Goal: Task Accomplishment & Management: Complete application form

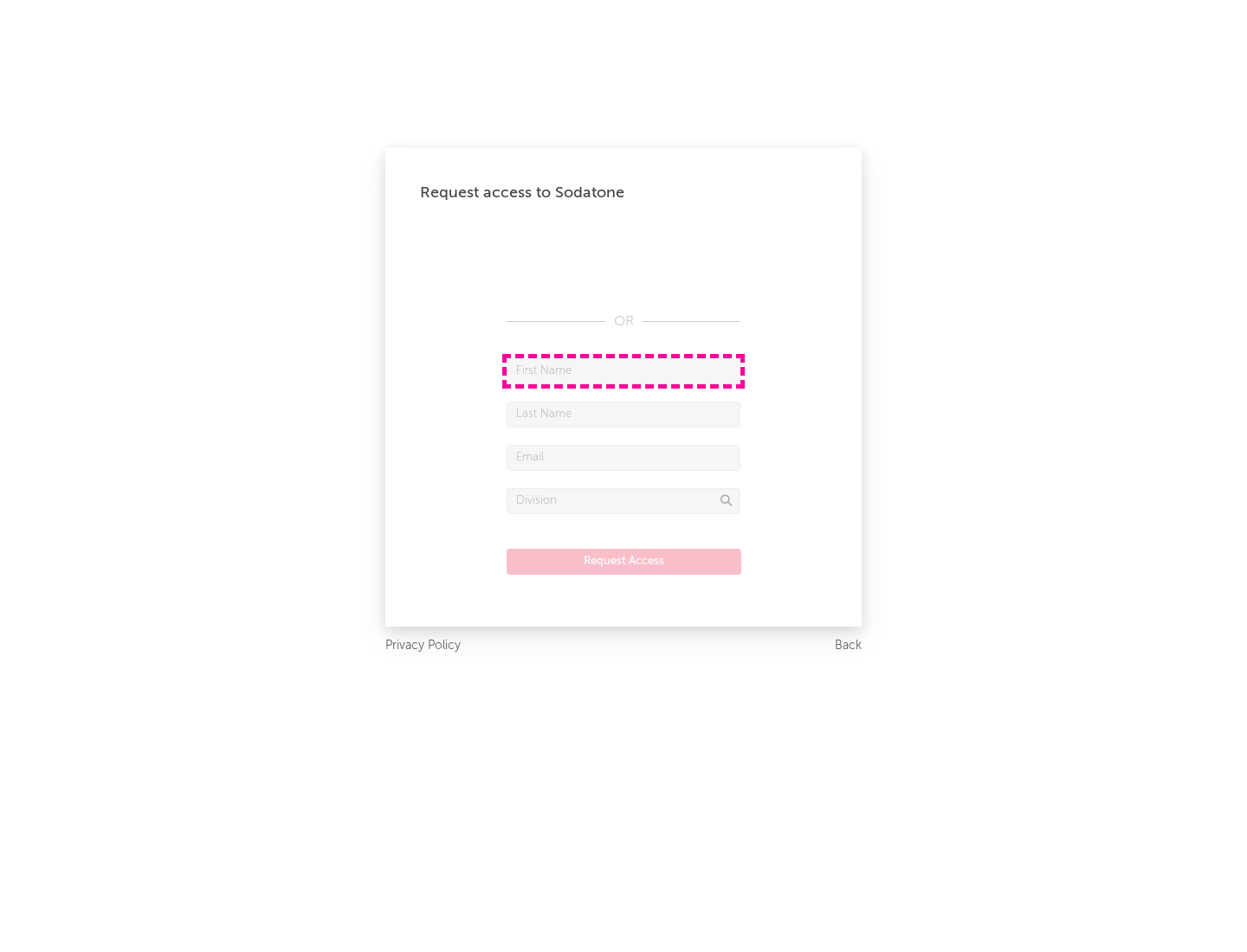
click at [623, 370] on input "text" at bounding box center [623, 371] width 234 height 26
type input "[PERSON_NAME]"
click at [623, 414] on input "text" at bounding box center [623, 414] width 234 height 26
type input "[PERSON_NAME]"
click at [623, 457] on input "text" at bounding box center [623, 457] width 234 height 26
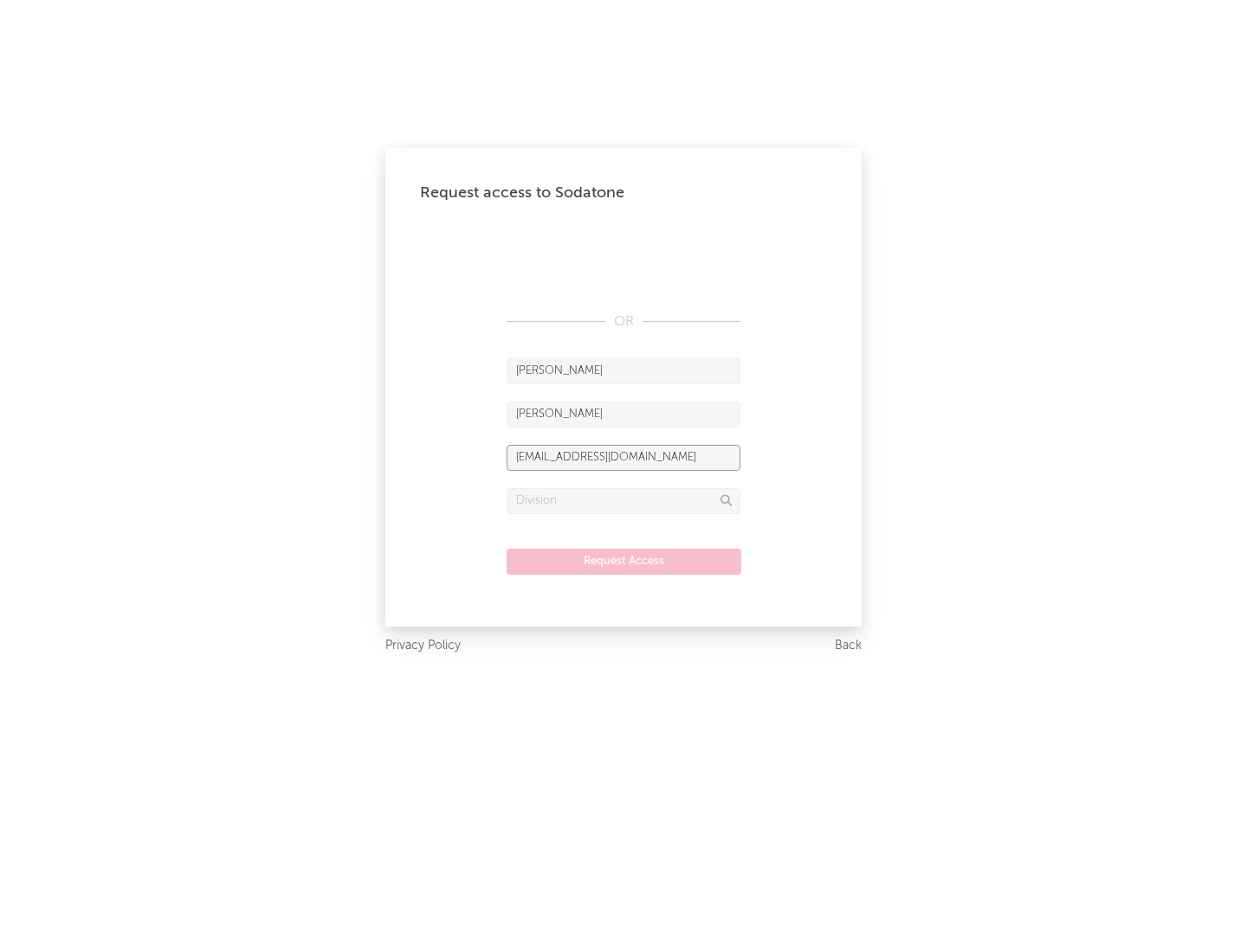
type input "[EMAIL_ADDRESS][DOMAIN_NAME]"
click at [623, 500] on input "text" at bounding box center [623, 501] width 234 height 26
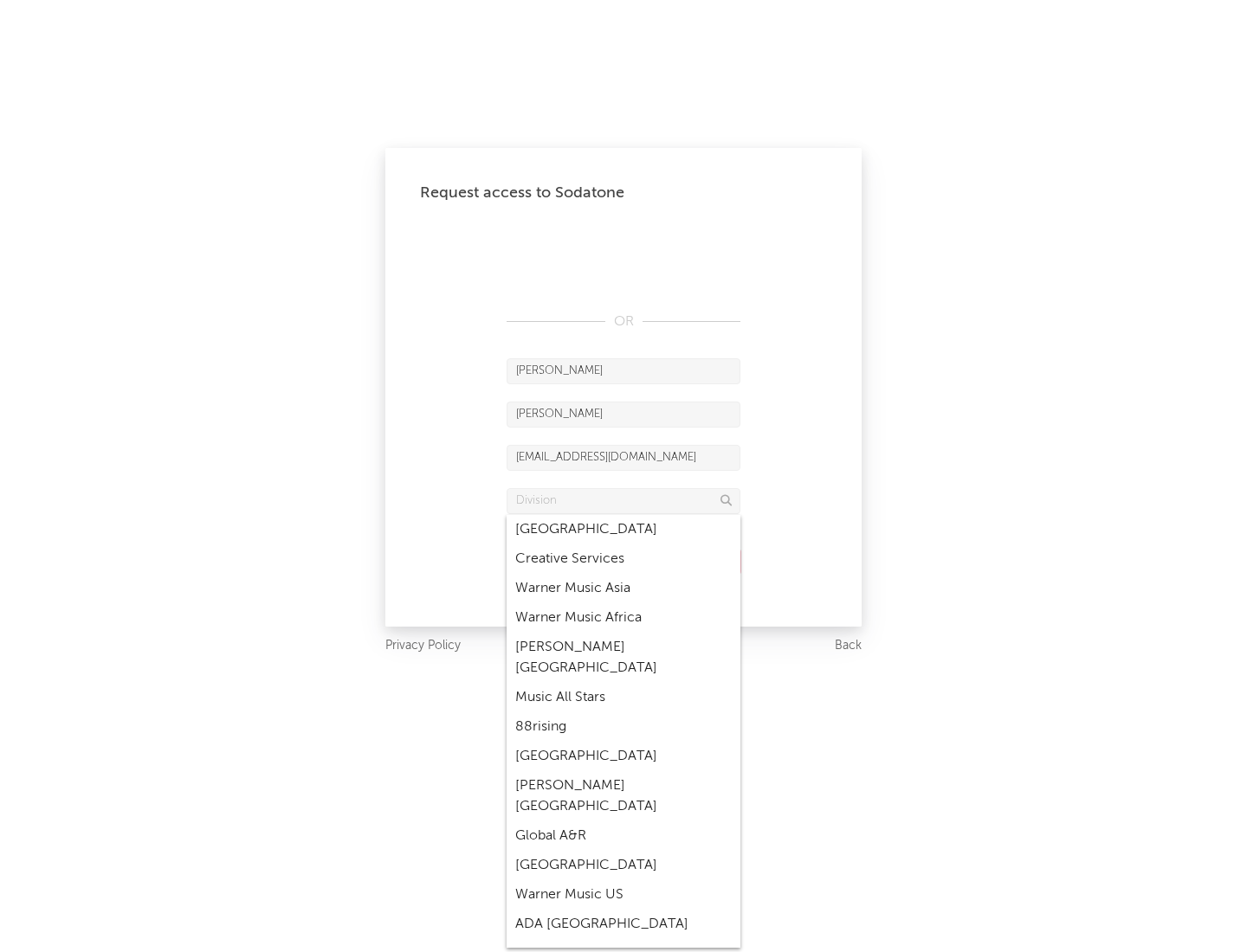
click at [623, 683] on div "Music All Stars" at bounding box center [623, 697] width 234 height 30
type input "Music All Stars"
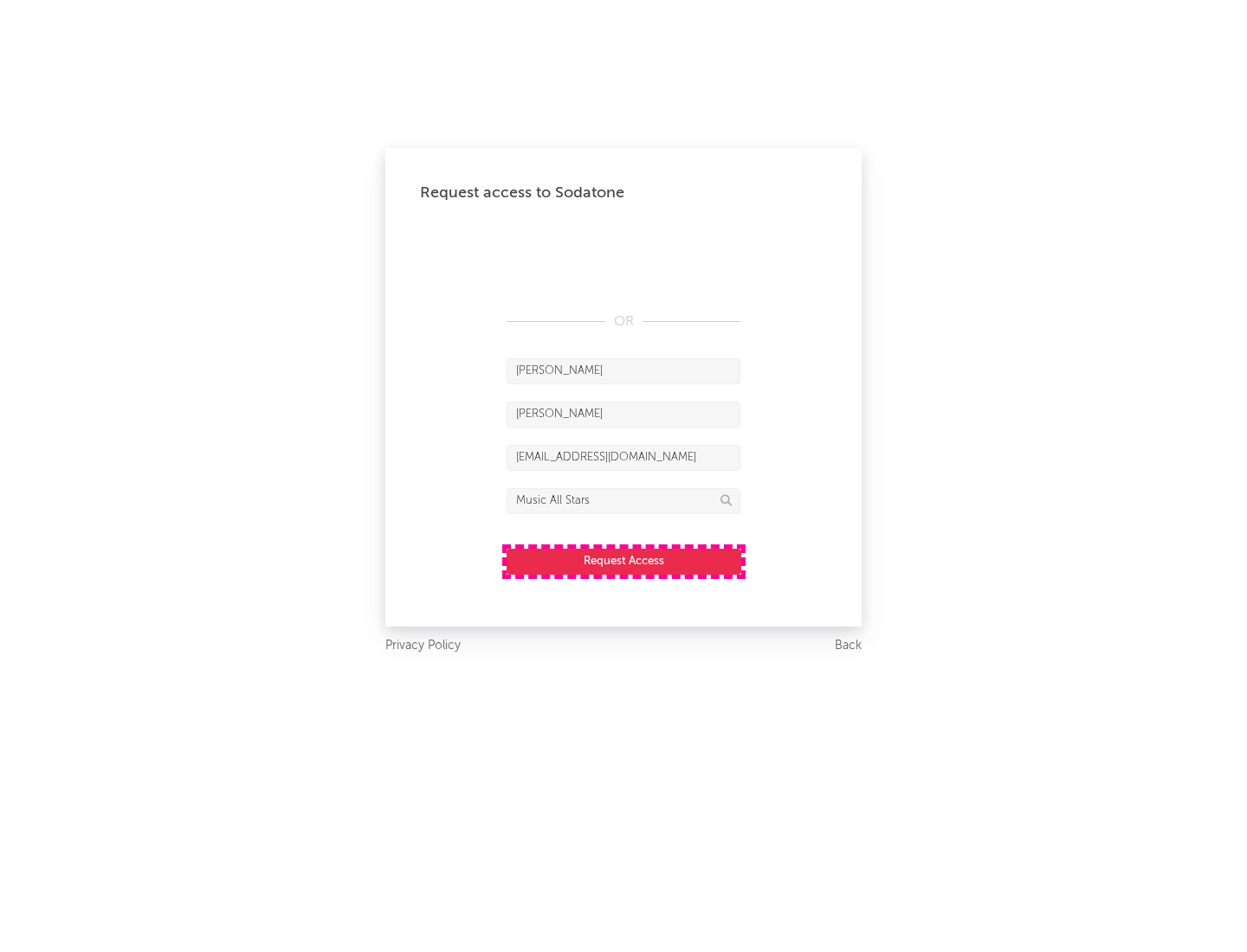
click at [623, 561] on button "Request Access" at bounding box center [624, 561] width 235 height 26
